Goal: Find specific page/section: Locate a particular part of the current website

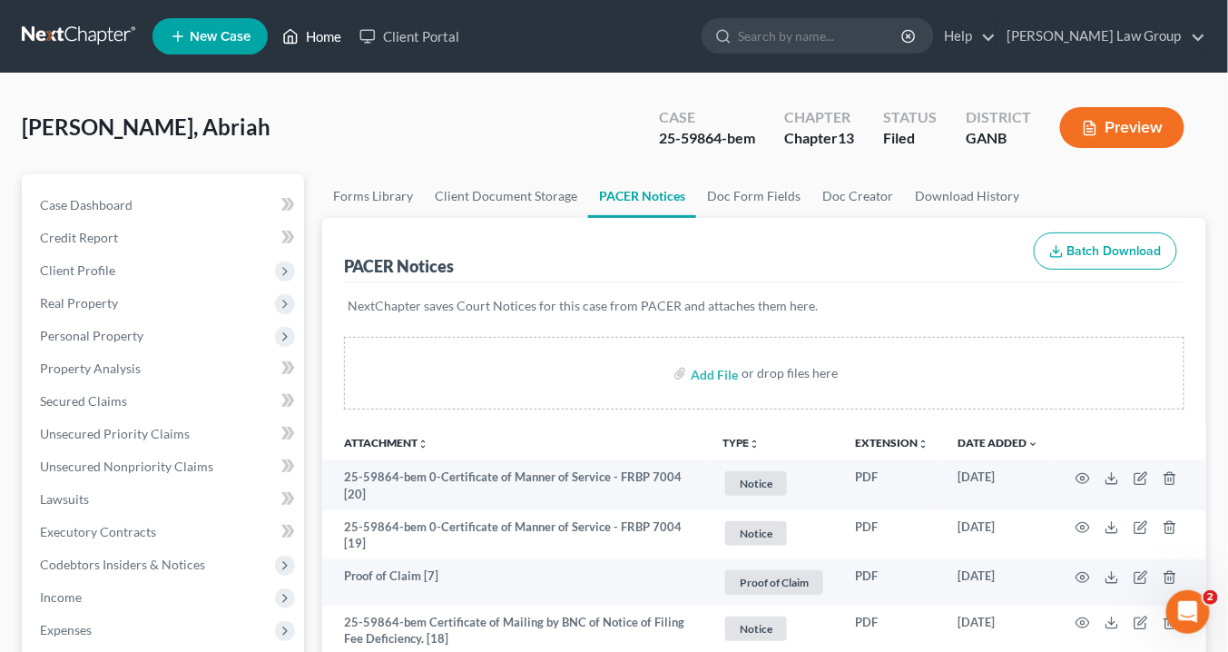
click at [328, 43] on link "Home" at bounding box center [311, 36] width 77 height 33
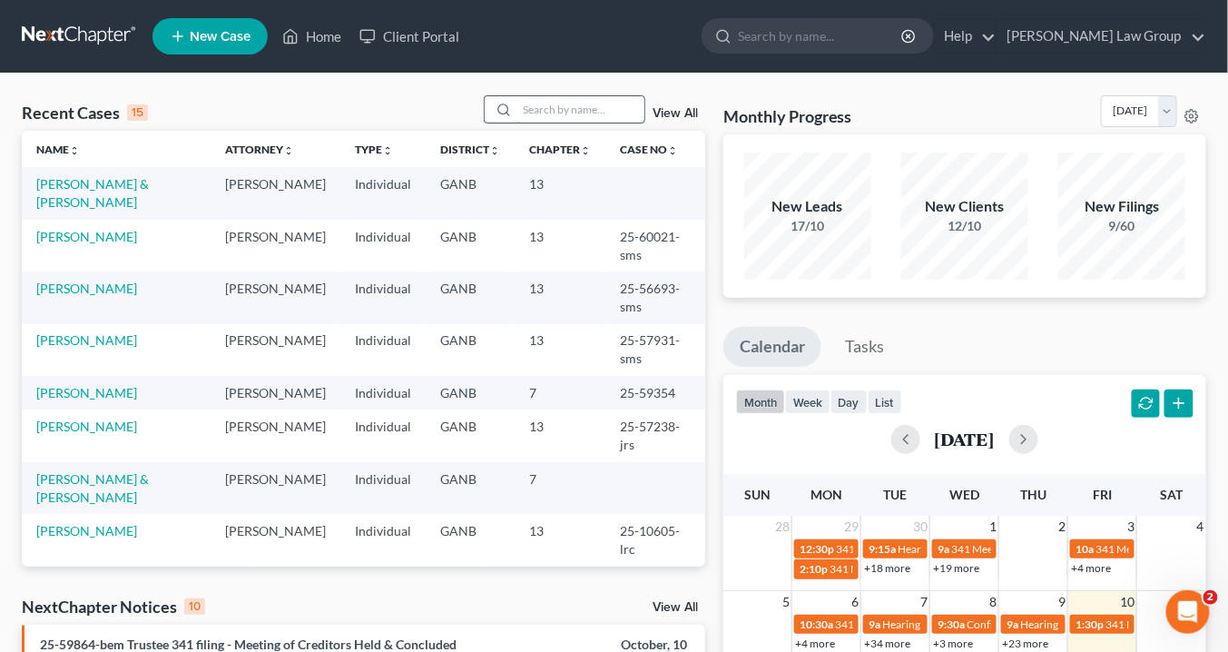
click at [531, 104] on input "search" at bounding box center [580, 109] width 127 height 26
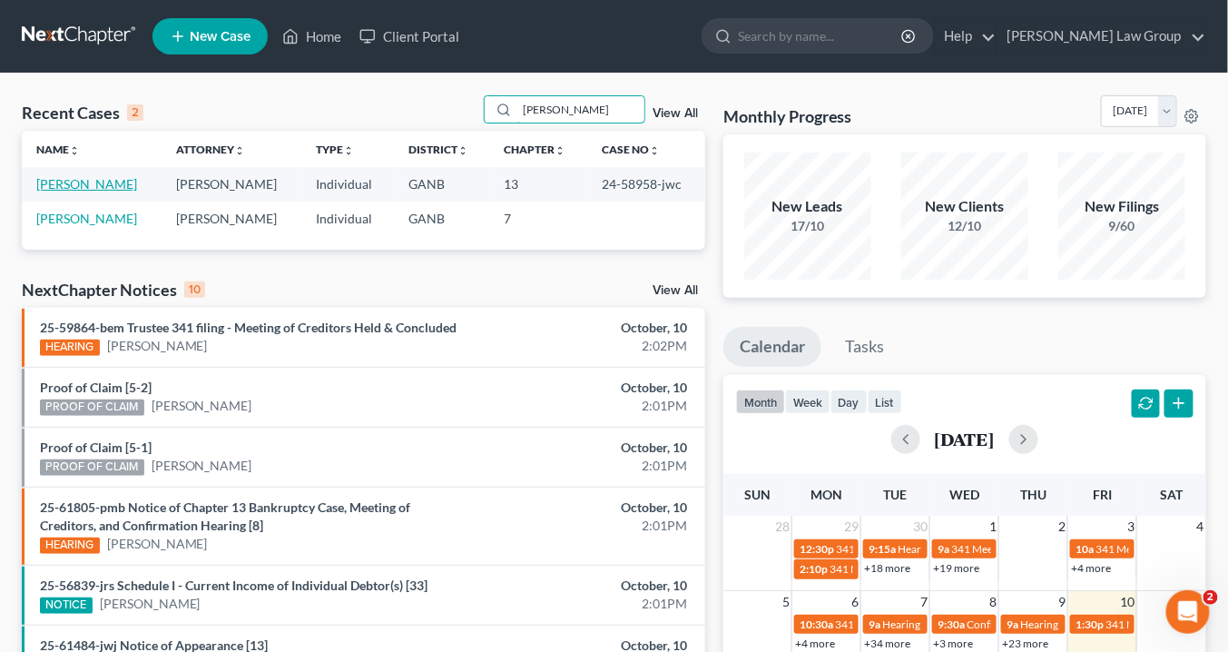
type input "[PERSON_NAME]"
click at [116, 183] on link "[PERSON_NAME]" at bounding box center [86, 183] width 101 height 15
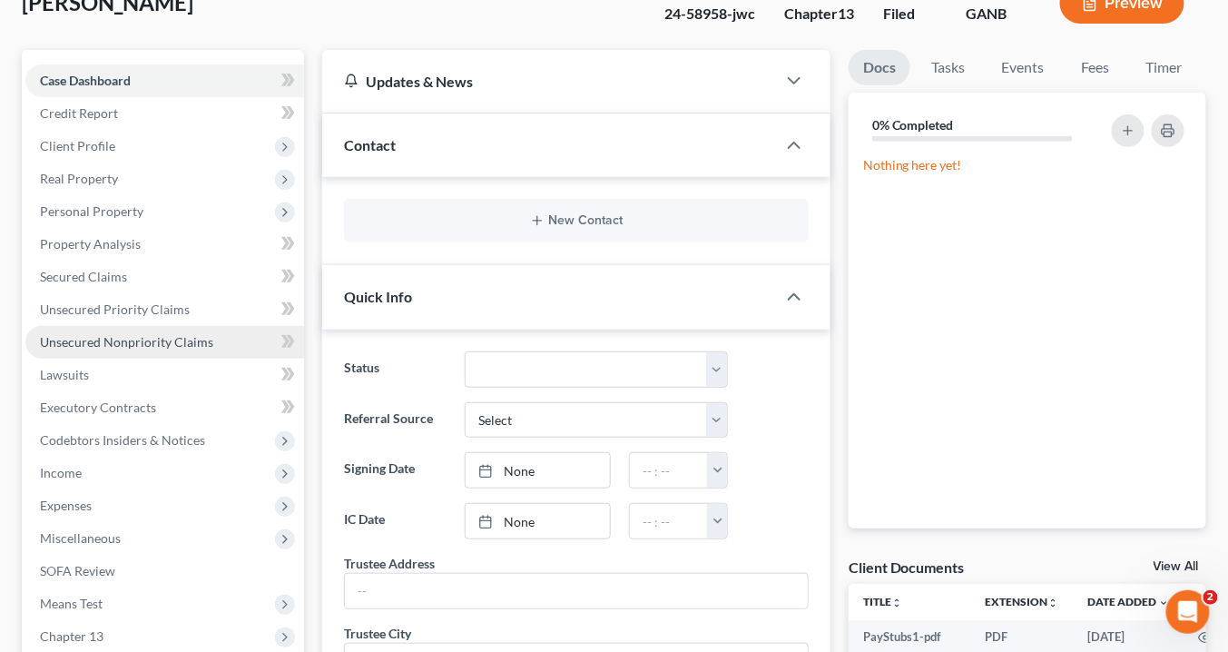
scroll to position [218, 0]
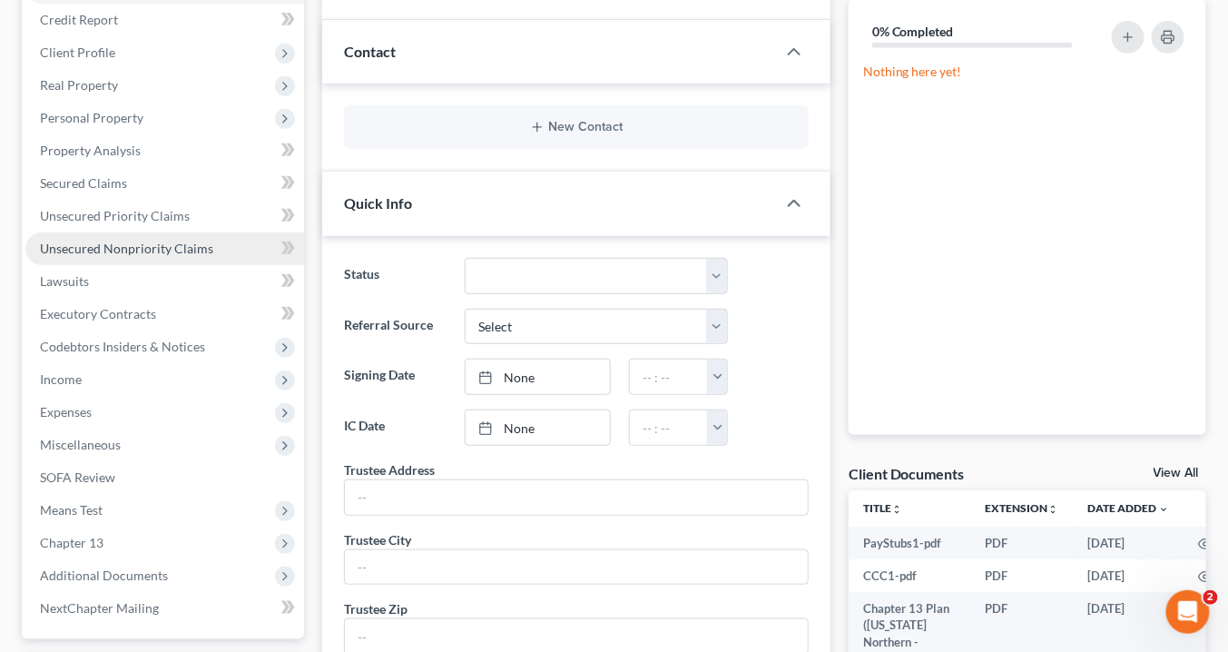
click at [137, 245] on span "Unsecured Nonpriority Claims" at bounding box center [126, 247] width 173 height 15
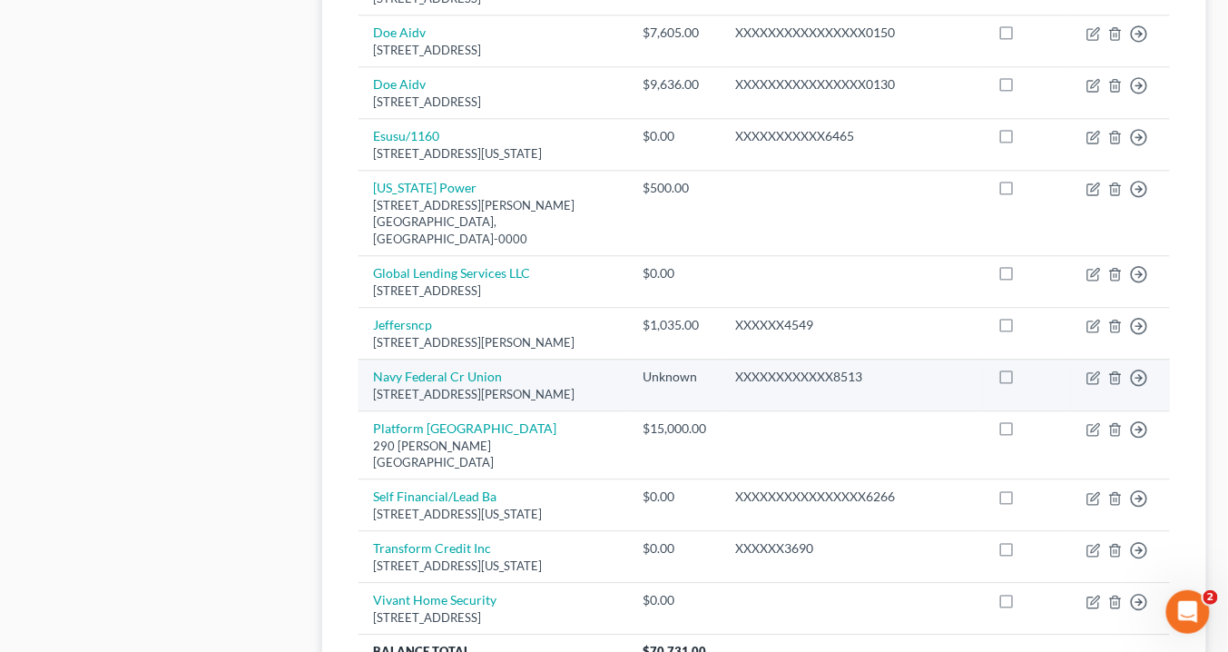
scroll to position [1113, 0]
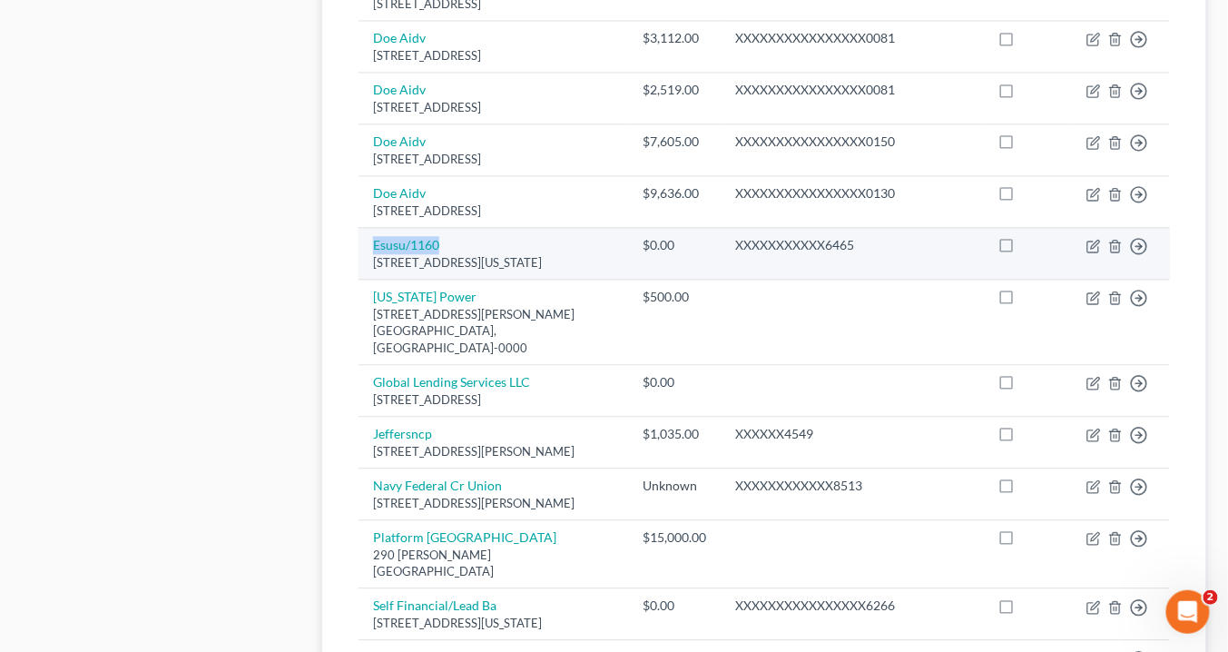
drag, startPoint x: 456, startPoint y: 251, endPoint x: 368, endPoint y: 251, distance: 88.0
click at [368, 251] on td "Esusu/[GEOGRAPHIC_DATA][STREET_ADDRESS][US_STATE]" at bounding box center [493, 253] width 270 height 52
copy link "Esusu/1160"
